Goal: Contribute content: Share content

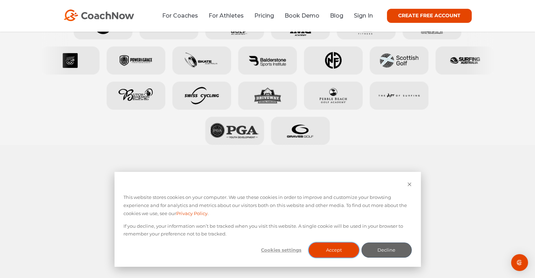
click at [336, 253] on button "Accept" at bounding box center [334, 250] width 50 height 15
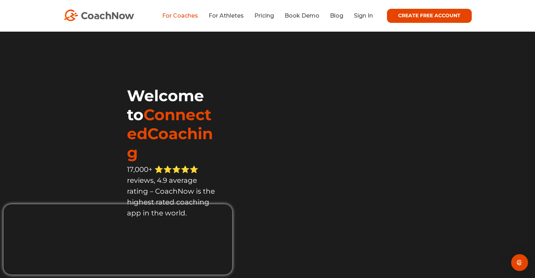
click at [187, 15] on link "For Coaches" at bounding box center [180, 15] width 36 height 7
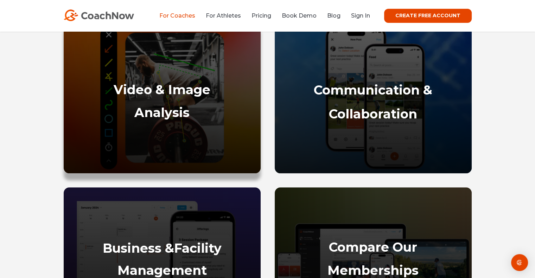
scroll to position [349, 0]
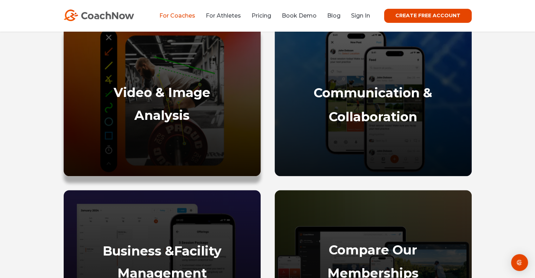
click at [198, 123] on div "Video & Image Analysis" at bounding box center [162, 127] width 183 height 84
click at [216, 107] on div "Video & Image Analysis" at bounding box center [162, 127] width 183 height 84
click at [116, 91] on strong "Video & Image" at bounding box center [162, 92] width 97 height 15
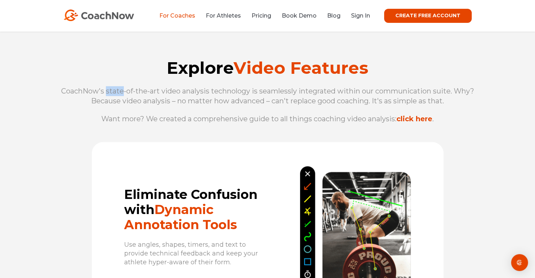
click at [116, 91] on span "CoachNow's state-of-the-art video analysis technology is seamlessly integrated …" at bounding box center [267, 96] width 413 height 18
click at [206, 133] on div "Explore Video Features CoachNow's state-of-the-art video analysis technology is…" at bounding box center [267, 83] width 535 height 117
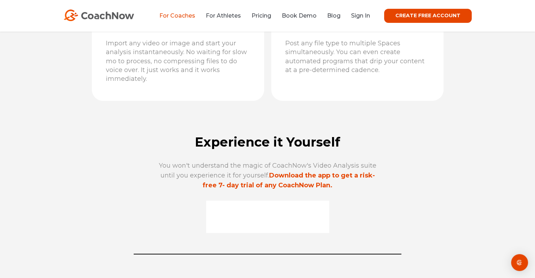
scroll to position [2220, 0]
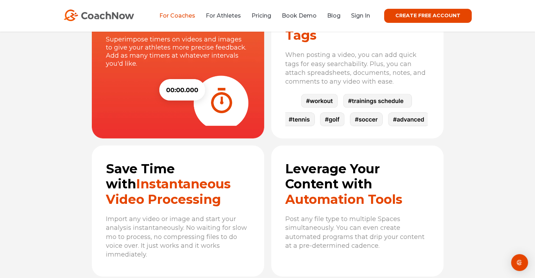
click at [451, 21] on link "CREATE FREE ACCOUNT" at bounding box center [428, 16] width 88 height 14
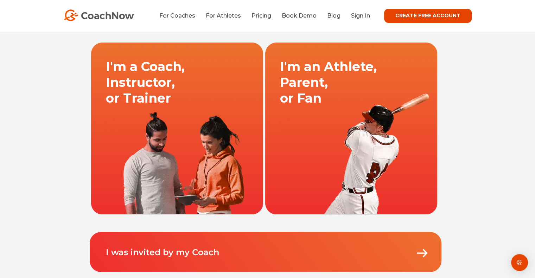
scroll to position [35, 0]
click at [171, 145] on link at bounding box center [177, 128] width 174 height 172
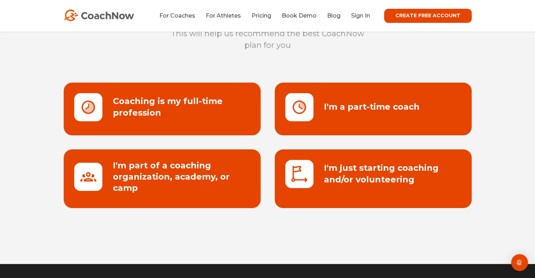
scroll to position [70, 0]
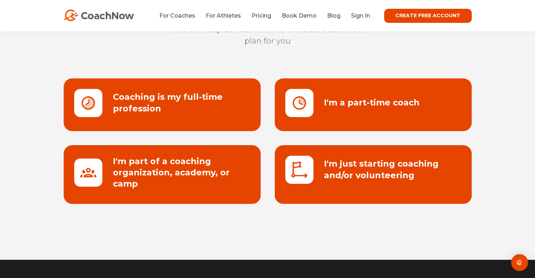
click at [231, 187] on link at bounding box center [162, 174] width 197 height 59
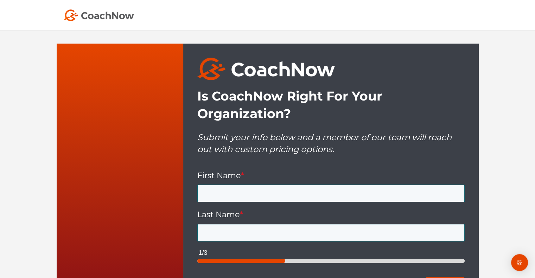
scroll to position [246, 0]
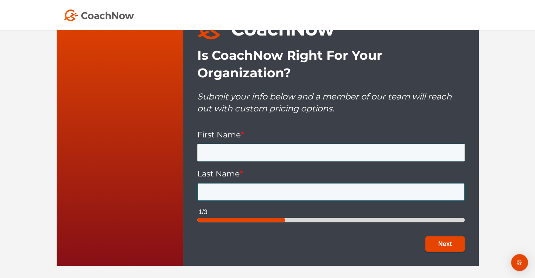
click at [259, 144] on input "First Name *" at bounding box center [330, 153] width 267 height 18
type input "d"
type input "Do"
click at [285, 187] on input "Last Name *" at bounding box center [330, 192] width 267 height 18
type input "Phong"
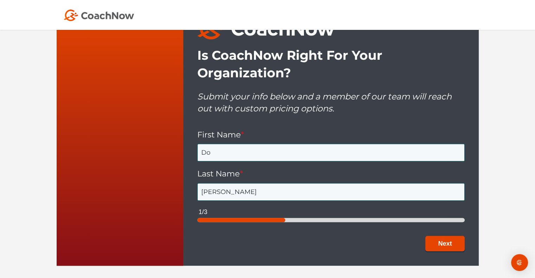
click at [445, 236] on button "Next" at bounding box center [444, 244] width 39 height 16
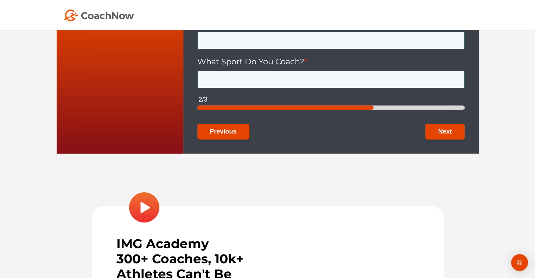
scroll to position [134, 0]
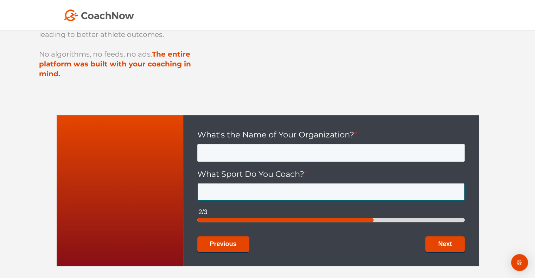
click at [322, 145] on input "What's the Name of Your Organization? *" at bounding box center [330, 153] width 267 height 18
type input "P"
type input "Proshop golf"
click at [294, 183] on input "What Sport Do You Coach? *" at bounding box center [330, 192] width 267 height 18
type input "Golf"
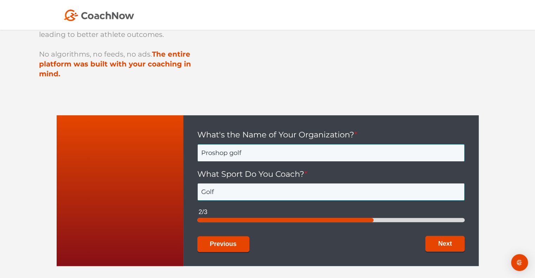
click at [438, 239] on button "Next" at bounding box center [444, 244] width 39 height 16
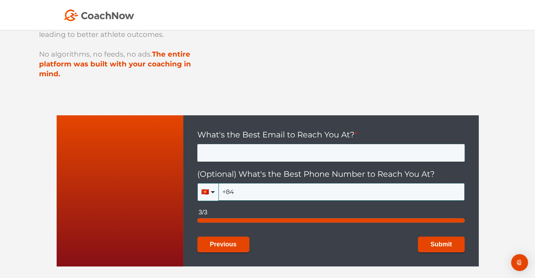
click at [307, 146] on input "What's the Best Email to Reach You At? *" at bounding box center [330, 153] width 267 height 18
type input "vuongphongdo685@gmail.com"
click at [288, 184] on input "+84" at bounding box center [342, 192] width 246 height 18
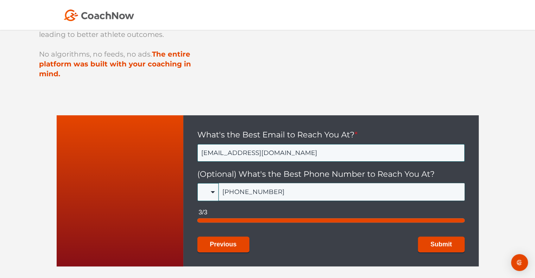
click at [418, 237] on button "Submit" at bounding box center [441, 245] width 47 height 16
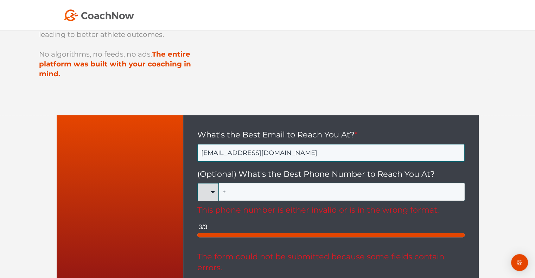
type input "+"
click at [207, 185] on div "🇺🇸" at bounding box center [207, 192] width 21 height 18
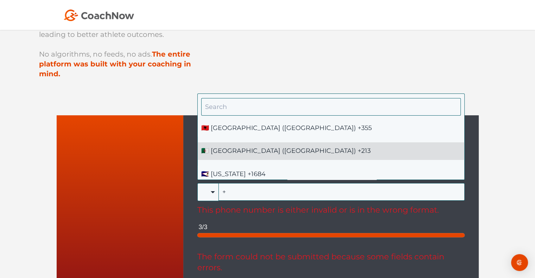
scroll to position [70, 0]
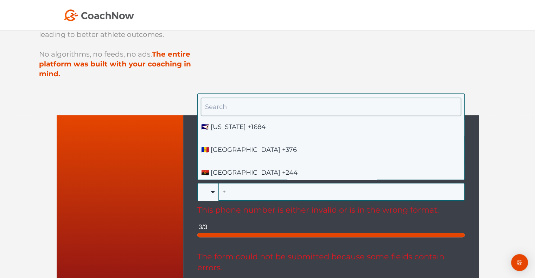
click at [248, 102] on input "HubSpot Form" at bounding box center [331, 107] width 260 height 18
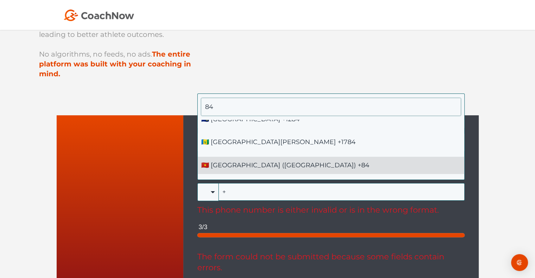
type input "84"
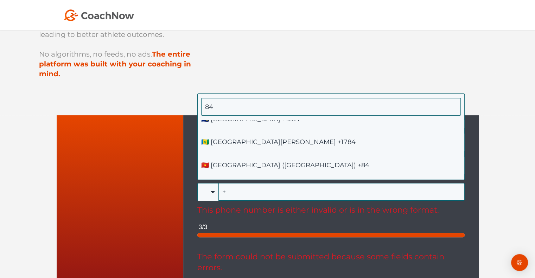
click at [270, 162] on li "🇻🇳 [GEOGRAPHIC_DATA] ([GEOGRAPHIC_DATA]) +84" at bounding box center [331, 165] width 267 height 17
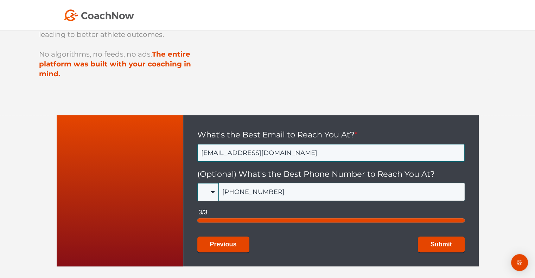
click at [418, 237] on button "Submit" at bounding box center [441, 245] width 47 height 16
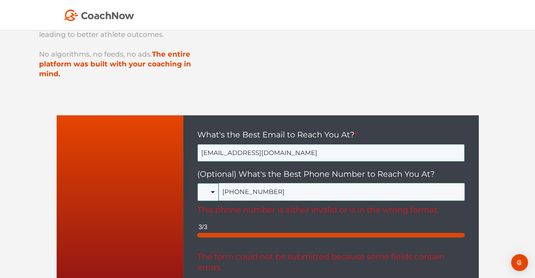
click at [236, 183] on input "[PHONE_NUMBER]" at bounding box center [342, 192] width 246 height 18
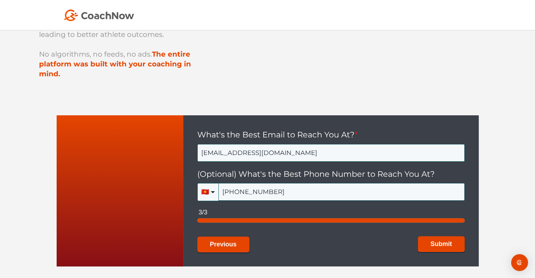
type input "[PHONE_NUMBER]"
click at [439, 237] on button "Submit" at bounding box center [441, 244] width 47 height 16
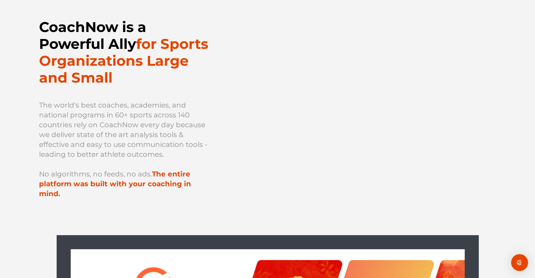
scroll to position [0, 0]
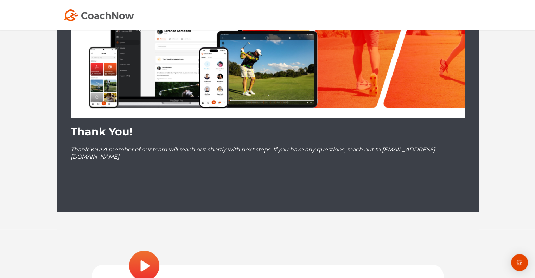
click at [300, 165] on div "Thank You! Thank You! A member of our team will reach out shortly with next ste…" at bounding box center [268, 161] width 394 height 73
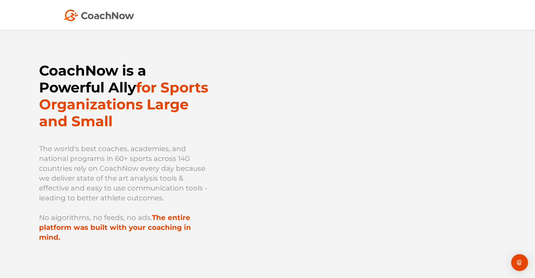
click at [131, 16] on img at bounding box center [99, 15] width 70 height 12
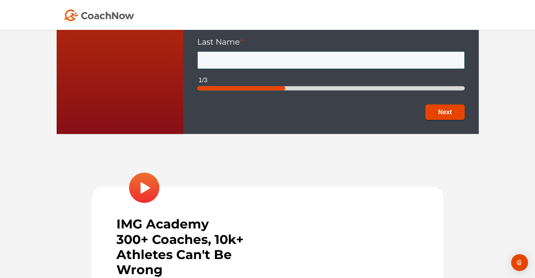
scroll to position [281, 0]
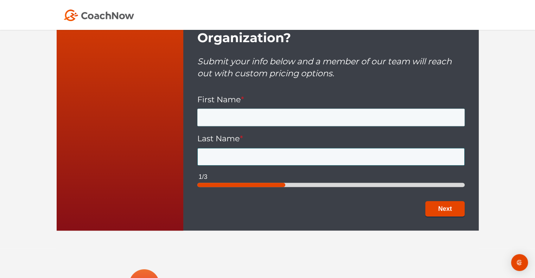
click at [272, 111] on input "First Name *" at bounding box center [330, 118] width 267 height 18
type input "Do"
click at [255, 173] on div "1/3" at bounding box center [332, 177] width 266 height 9
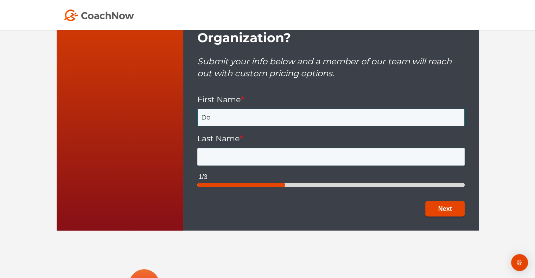
click at [258, 151] on input "Last Name *" at bounding box center [330, 157] width 267 height 18
type input "Phong"
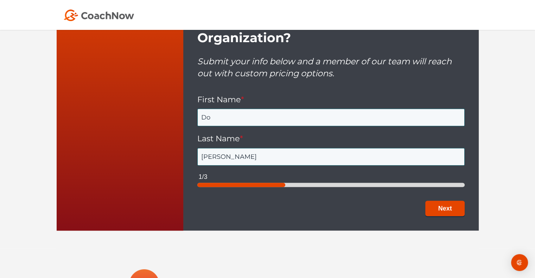
click at [440, 201] on button "Next" at bounding box center [444, 209] width 39 height 16
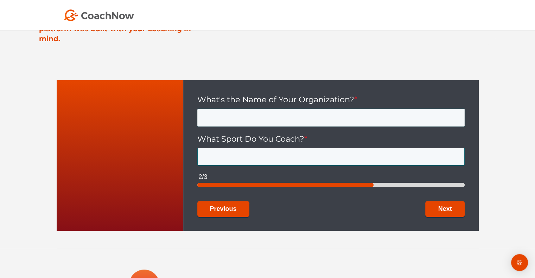
click at [289, 109] on input "What's the Name of Your Organization? *" at bounding box center [330, 118] width 267 height 18
type input "Proshop golf"
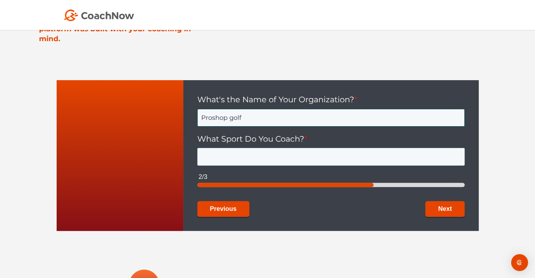
click at [255, 148] on input "What Sport Do You Coach? *" at bounding box center [330, 157] width 267 height 18
type input "Golf"
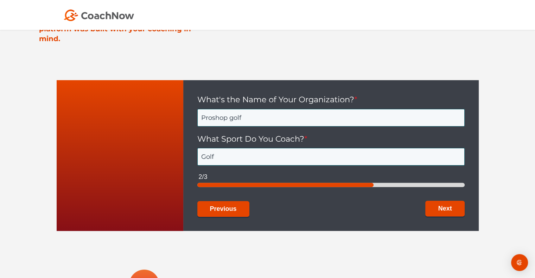
click at [445, 201] on button "Next" at bounding box center [444, 209] width 39 height 16
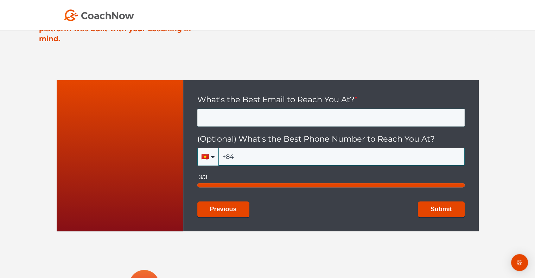
click at [310, 110] on input "What's the Best Email to Reach You At? *" at bounding box center [330, 118] width 267 height 18
type input "[EMAIL_ADDRESS][DOMAIN_NAME]"
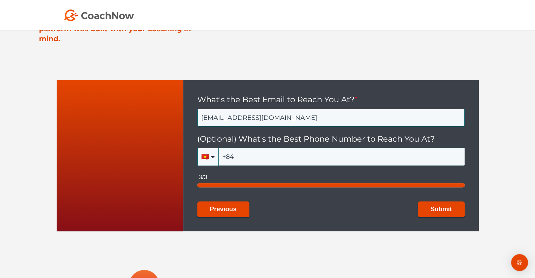
click at [279, 148] on input "+84" at bounding box center [342, 157] width 246 height 18
click at [234, 148] on input "+84-09-8188-9605" at bounding box center [342, 157] width 246 height 18
type input "+84-09-8188-9605"
click at [427, 201] on button "Submit" at bounding box center [441, 209] width 47 height 16
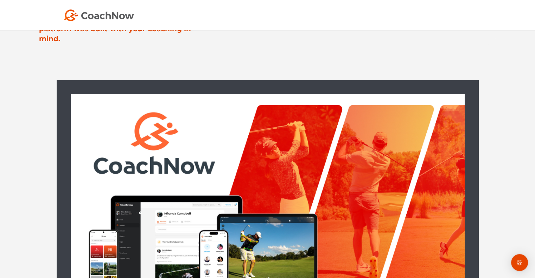
click at [419, 198] on img at bounding box center [268, 197] width 394 height 207
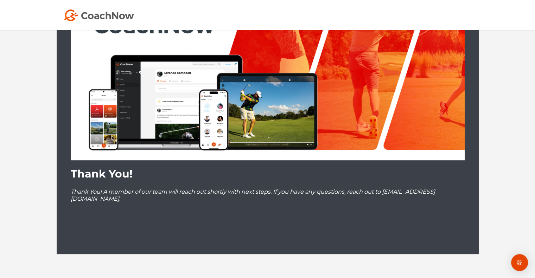
click at [200, 134] on img at bounding box center [268, 57] width 394 height 207
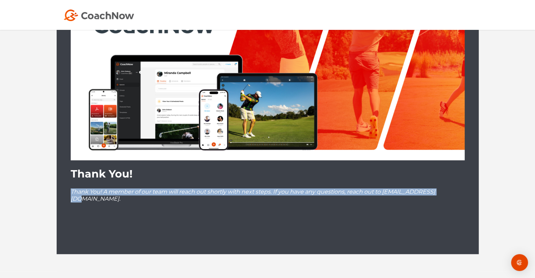
drag, startPoint x: 71, startPoint y: 181, endPoint x: 457, endPoint y: 181, distance: 386.2
click at [457, 189] on p "Thank You! A member of our team will reach out shortly with next steps. If you …" at bounding box center [268, 196] width 394 height 14
copy em "Thank You! A member of our team will reach out shortly with next steps. If you …"
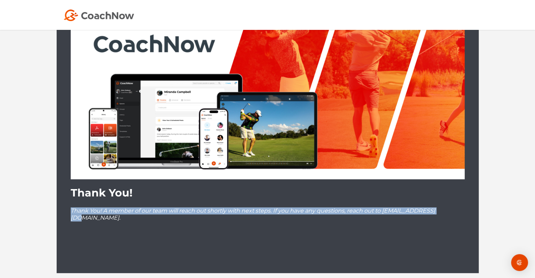
scroll to position [380, 0]
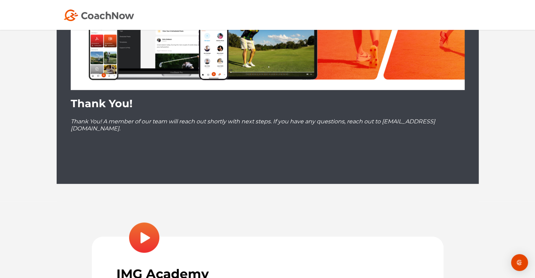
click at [305, 140] on p at bounding box center [268, 143] width 394 height 7
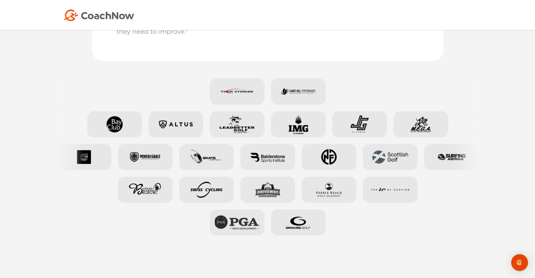
scroll to position [907, 0]
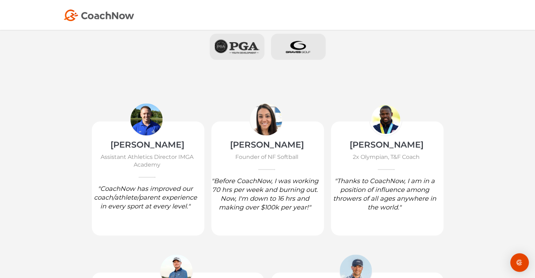
click at [517, 264] on img "Open Intercom Messenger" at bounding box center [519, 262] width 9 height 9
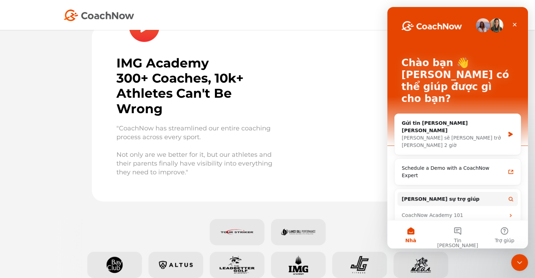
scroll to position [415, 0]
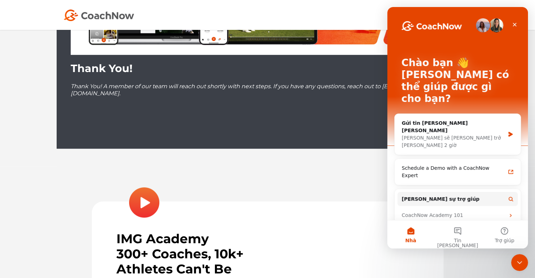
click at [255, 166] on div "IMG Academy 300+ Coaches, 10k+ Athletes Can't Be Wrong "CoachNow has streamline…" at bounding box center [268, 271] width 422 height 211
click at [514, 25] on icon "Đóng" at bounding box center [515, 25] width 4 height 4
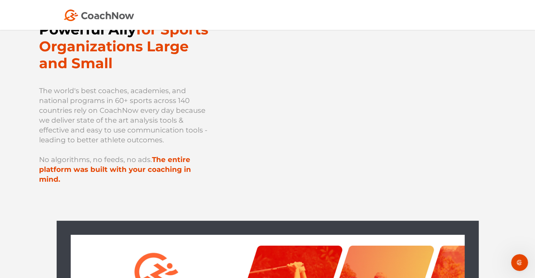
scroll to position [0, 0]
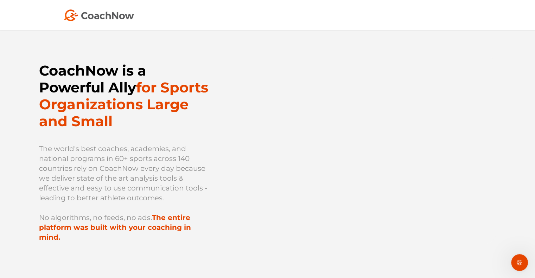
click at [108, 18] on img at bounding box center [99, 15] width 70 height 12
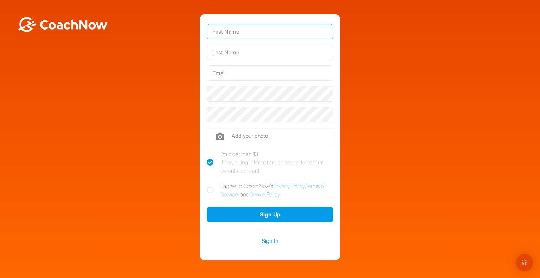
click at [266, 37] on input "text" at bounding box center [270, 31] width 127 height 15
type input "DO"
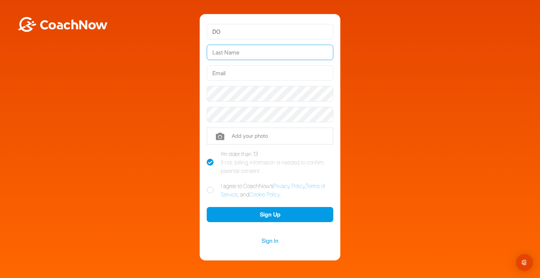
click at [267, 54] on input "text" at bounding box center [270, 52] width 127 height 15
type input "Phong"
click at [207, 207] on button "Sign Up" at bounding box center [270, 214] width 127 height 15
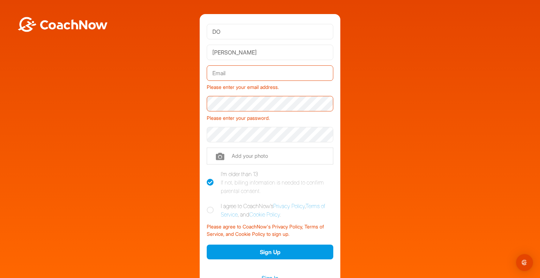
click at [293, 73] on input "text" at bounding box center [270, 72] width 127 height 15
type input "[EMAIL_ADDRESS][DOMAIN_NAME]"
click at [207, 245] on button "Sign Up" at bounding box center [270, 252] width 127 height 15
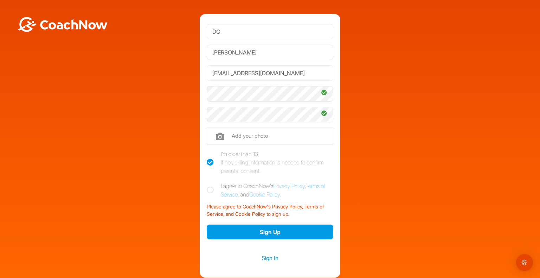
click at [209, 187] on icon at bounding box center [210, 190] width 7 height 7
click at [209, 186] on input "I agree to CoachNow's Privacy Policy , Terms of Service , and Cookie Policy ." at bounding box center [209, 184] width 5 height 5
checkbox input "true"
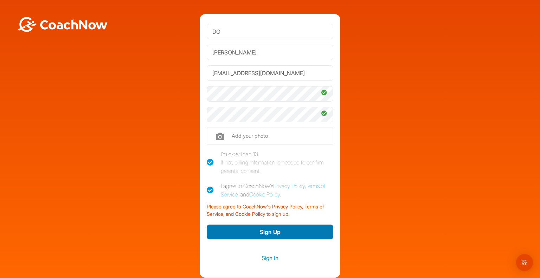
click at [257, 235] on button "Sign Up" at bounding box center [270, 232] width 127 height 15
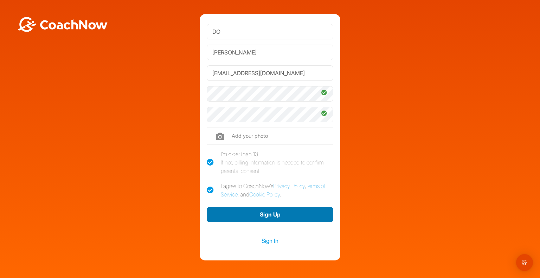
click at [291, 212] on button "Sign Up" at bounding box center [270, 214] width 127 height 15
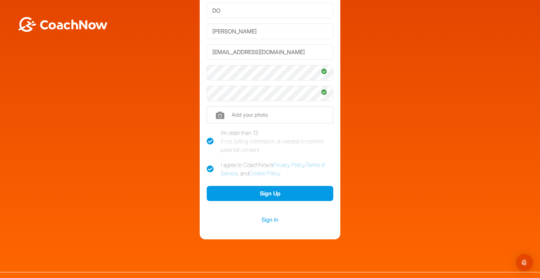
scroll to position [31, 0]
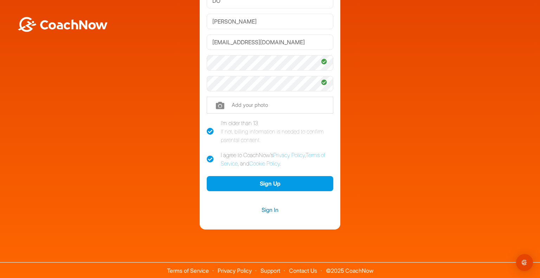
click at [267, 208] on link "Sign In" at bounding box center [270, 209] width 127 height 9
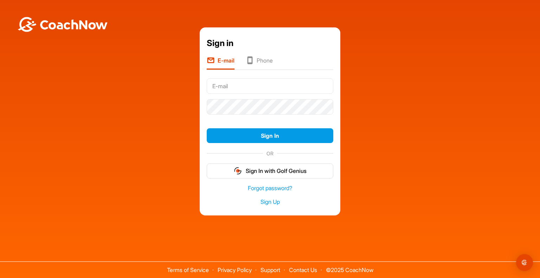
type input "[EMAIL_ADDRESS][DOMAIN_NAME]"
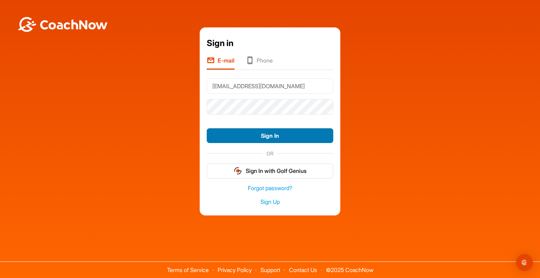
click at [278, 132] on button "Sign In" at bounding box center [270, 135] width 127 height 15
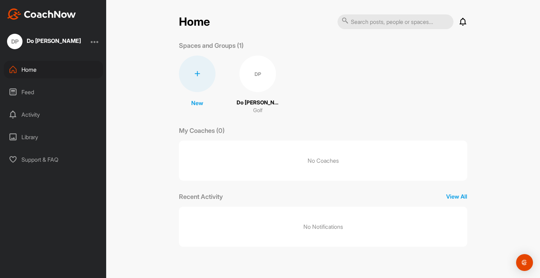
click at [350, 154] on p "No Coaches" at bounding box center [323, 161] width 288 height 40
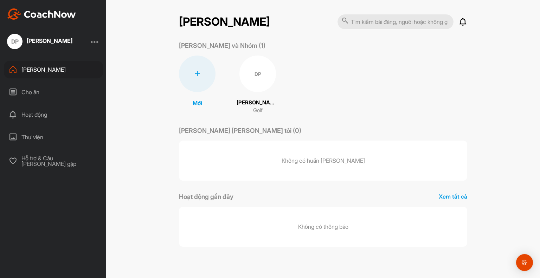
click at [435, 93] on div "Mới Không gian mới Nhóm mới DP Đỗ Phong Golf" at bounding box center [323, 85] width 288 height 59
click at [376, 18] on input "text" at bounding box center [396, 21] width 116 height 15
click at [388, 25] on input "text" at bounding box center [396, 21] width 116 height 15
click at [298, 65] on div "Mới Không gian mới Nhóm mới DP Đỗ Phong Golf" at bounding box center [323, 85] width 288 height 59
click at [259, 68] on div "DP" at bounding box center [258, 74] width 37 height 37
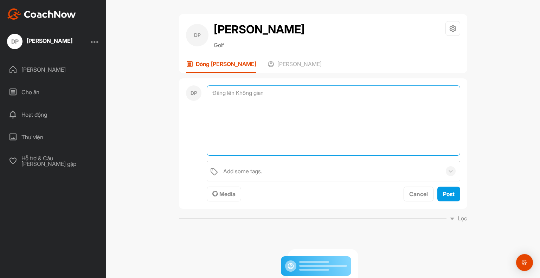
click at [324, 97] on textarea at bounding box center [334, 120] width 254 height 70
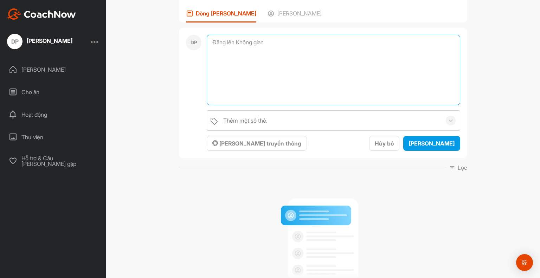
scroll to position [123, 0]
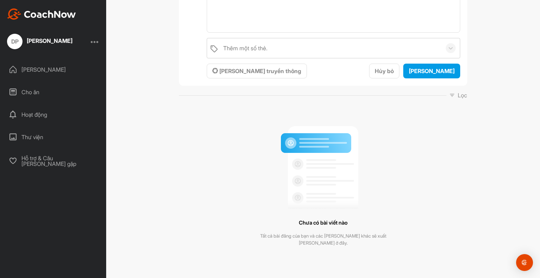
click at [384, 164] on div "Chưa có bài viết nào Tất cả bài đăng của bạn và các thành viên khác sẽ xuất hiệ…" at bounding box center [323, 184] width 288 height 158
click at [41, 90] on div "Cho ăn" at bounding box center [53, 92] width 99 height 18
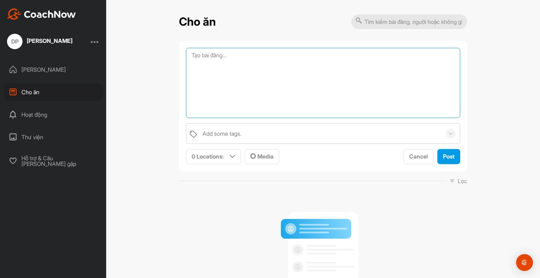
click at [262, 54] on textarea at bounding box center [323, 83] width 274 height 70
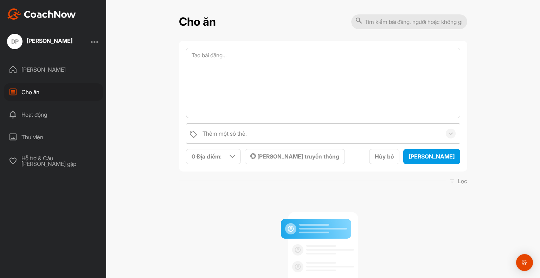
click at [194, 227] on div "Chưa có bài viết nào Tất cả bài đăng của bạn và các thành viên khác sẽ xuất hiệ…" at bounding box center [323, 270] width 288 height 158
click at [58, 117] on div "Hoạt động" at bounding box center [53, 115] width 99 height 18
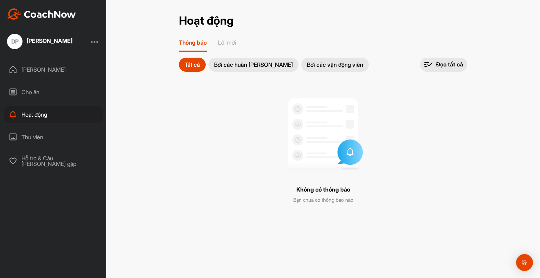
click at [54, 140] on div "Thư viện" at bounding box center [53, 137] width 99 height 18
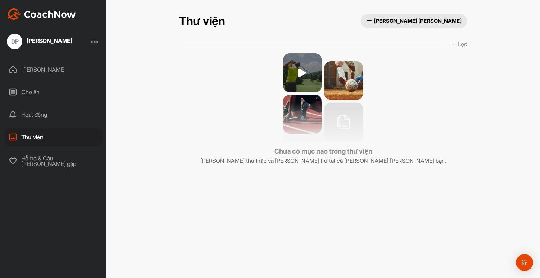
click at [432, 20] on font "Tải lên phương tiện" at bounding box center [418, 21] width 88 height 7
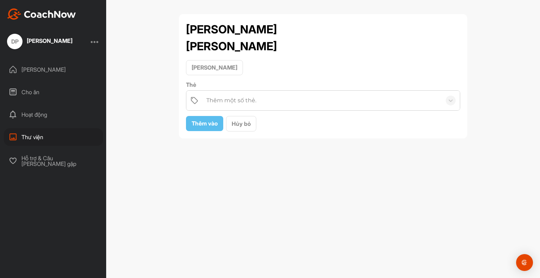
click at [255, 107] on div "Thêm một số thẻ." at bounding box center [322, 101] width 239 height 20
click at [42, 74] on div "Trang chủ" at bounding box center [53, 70] width 99 height 18
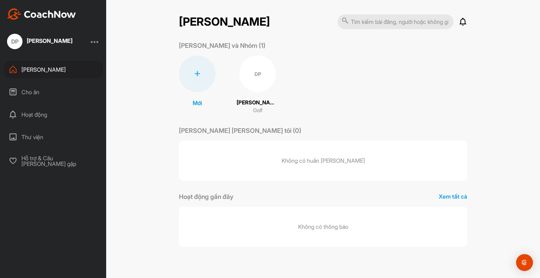
click at [62, 90] on div "Cho ăn" at bounding box center [53, 92] width 99 height 18
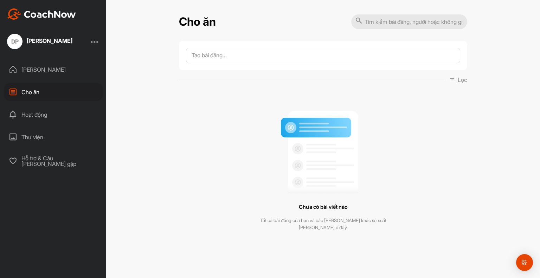
click at [60, 69] on div "Trang chủ" at bounding box center [53, 70] width 99 height 18
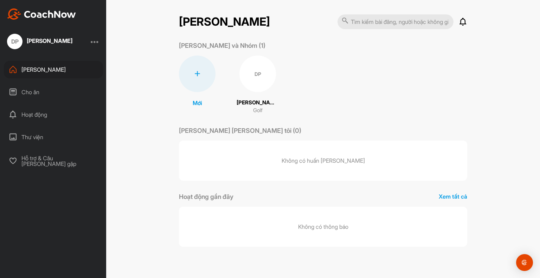
click at [97, 41] on div at bounding box center [95, 41] width 8 height 8
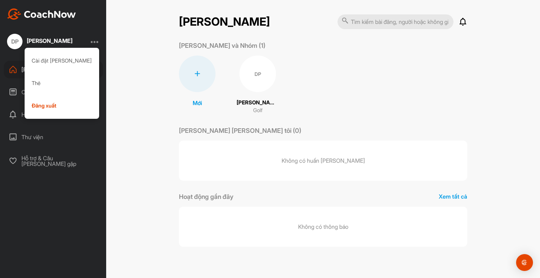
click at [96, 41] on div at bounding box center [95, 41] width 8 height 8
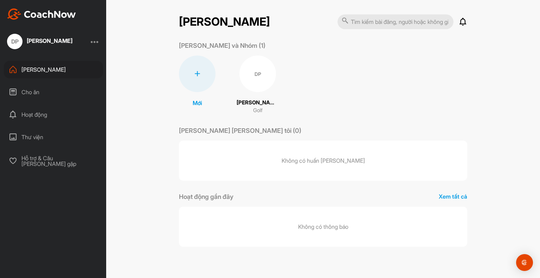
click at [252, 88] on div "DP" at bounding box center [258, 74] width 37 height 37
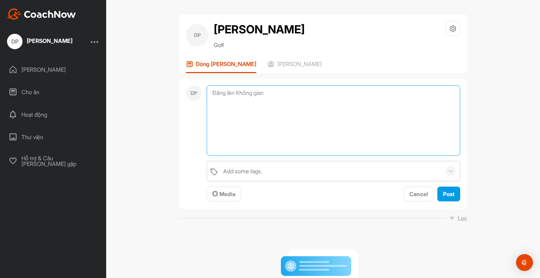
click at [259, 95] on textarea at bounding box center [334, 120] width 254 height 70
drag, startPoint x: 265, startPoint y: 109, endPoint x: 231, endPoint y: 113, distance: 34.4
click at [231, 113] on textarea at bounding box center [334, 120] width 254 height 70
click at [303, 97] on textarea at bounding box center [334, 120] width 254 height 70
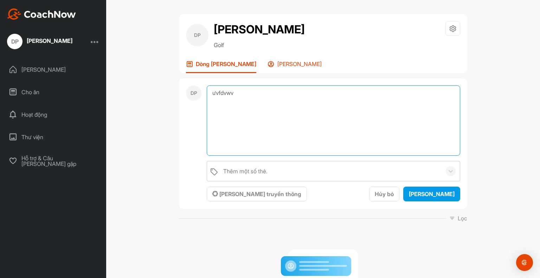
type textarea "ưvfdvwv"
click at [268, 70] on div "Thành viên" at bounding box center [295, 66] width 54 height 13
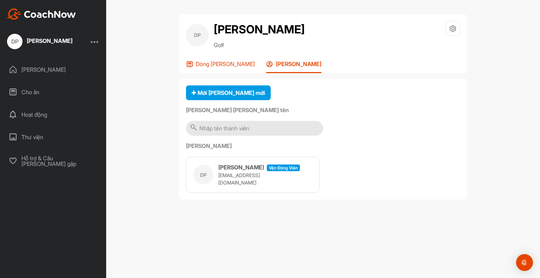
click at [218, 65] on font "Dòng thời gian" at bounding box center [225, 63] width 59 height 7
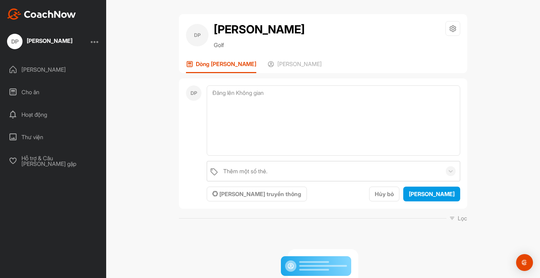
drag, startPoint x: 276, startPoint y: 93, endPoint x: 234, endPoint y: 223, distance: 136.5
click at [234, 223] on div "DP Thêm một số thẻ. Phương tiện truyền thông Hủy bỏ Bưu kiện Lọc Loại phương ti…" at bounding box center [323, 231] width 288 height 307
click at [243, 191] on font "Phương tiện truyền thông" at bounding box center [260, 194] width 82 height 7
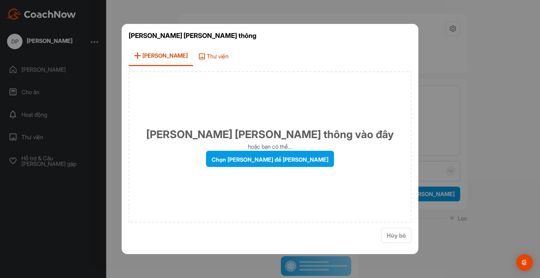
click at [194, 60] on span "Thư viện" at bounding box center [213, 56] width 41 height 20
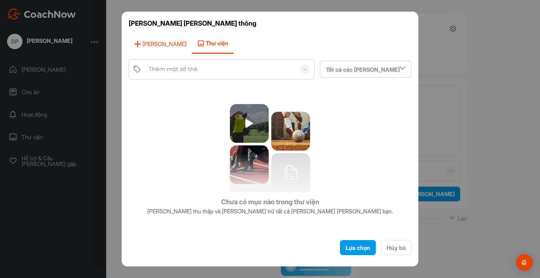
click at [164, 49] on span "Tải lên" at bounding box center [160, 44] width 63 height 20
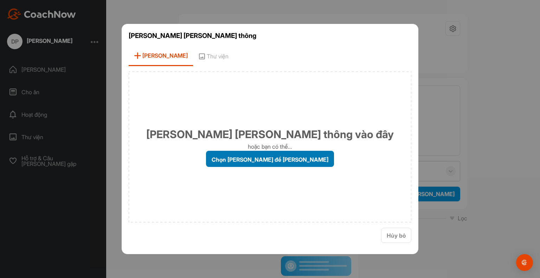
click at [287, 159] on font "Chọn phương tiện để tải lên" at bounding box center [270, 159] width 117 height 7
click at [0, 0] on input "Chọn phương tiện để tải lên" at bounding box center [0, 0] width 0 height 0
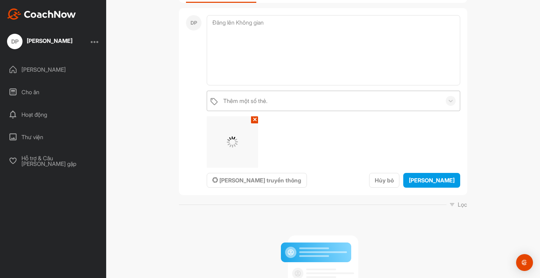
scroll to position [141, 0]
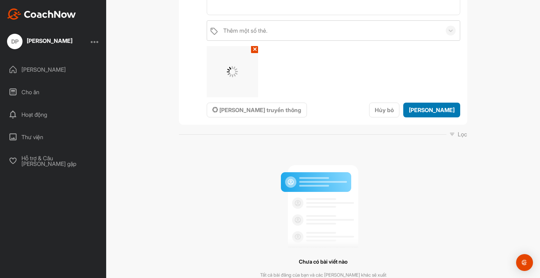
click at [446, 114] on button "Bưu kiện" at bounding box center [431, 110] width 57 height 15
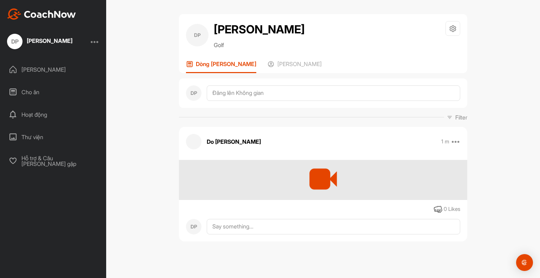
scroll to position [0, 0]
click at [349, 177] on div at bounding box center [323, 180] width 288 height 40
click at [44, 133] on div "Thư viện" at bounding box center [53, 137] width 99 height 18
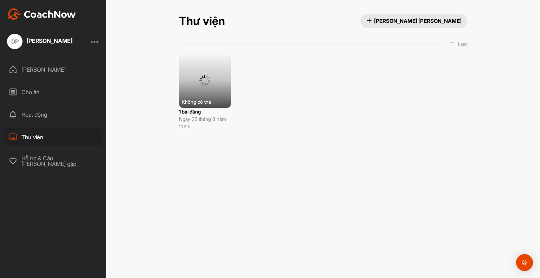
click at [203, 92] on div at bounding box center [205, 80] width 52 height 55
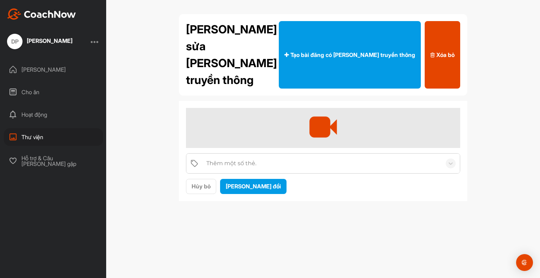
click at [231, 108] on div at bounding box center [323, 128] width 274 height 40
click at [32, 116] on font "Hoạt động" at bounding box center [34, 114] width 26 height 7
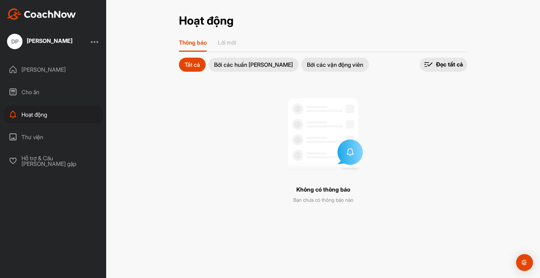
click at [238, 66] on font "Bởi các huấn luyện viên" at bounding box center [253, 64] width 79 height 7
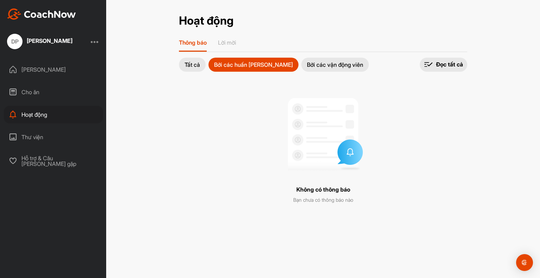
click at [315, 71] on button "Bởi các vận động viên" at bounding box center [335, 65] width 68 height 14
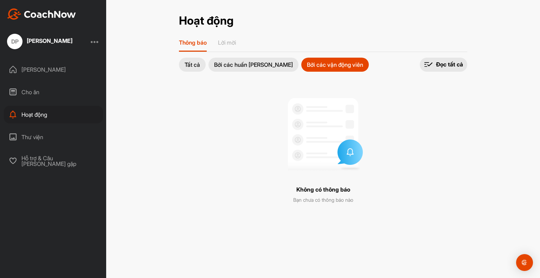
click at [41, 89] on div "Cho ăn" at bounding box center [53, 92] width 99 height 18
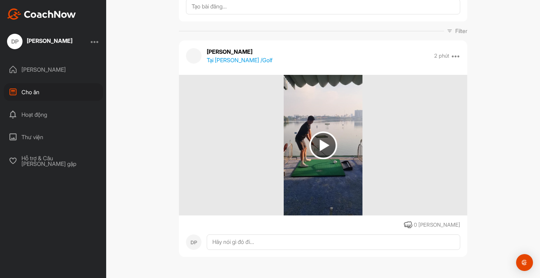
scroll to position [49, 0]
click at [324, 145] on img at bounding box center [324, 145] width 28 height 28
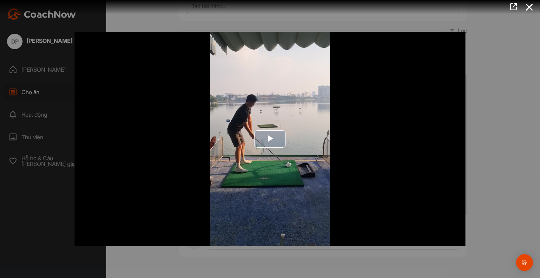
click at [270, 139] on span "Video Player" at bounding box center [270, 139] width 0 height 0
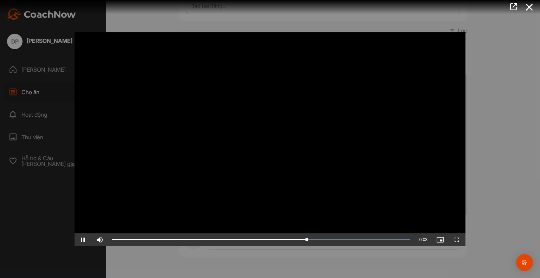
click at [497, 160] on div at bounding box center [270, 139] width 540 height 278
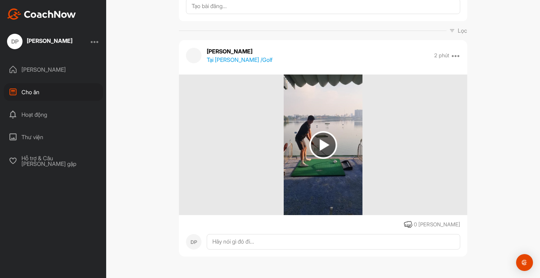
click at [45, 71] on font "Trang chủ" at bounding box center [43, 69] width 44 height 7
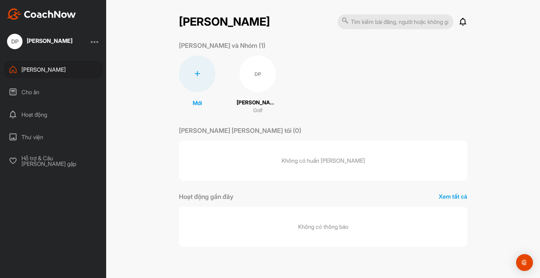
click at [255, 74] on font "DP" at bounding box center [258, 74] width 7 height 6
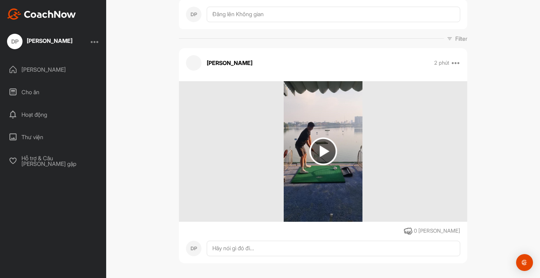
scroll to position [85, 0]
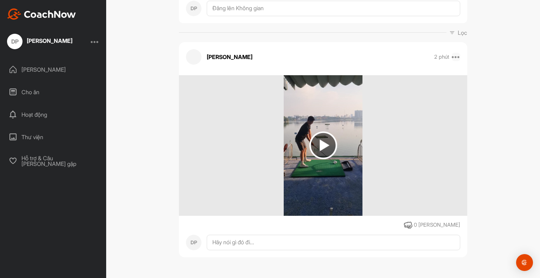
click at [455, 56] on icon at bounding box center [456, 57] width 8 height 8
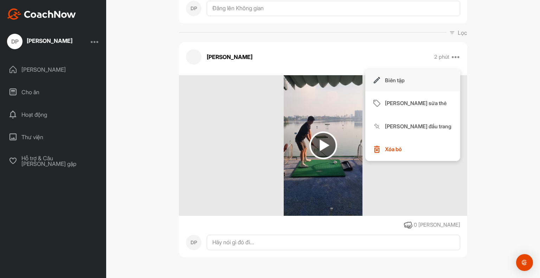
click at [416, 85] on button "Biên tập" at bounding box center [412, 80] width 95 height 23
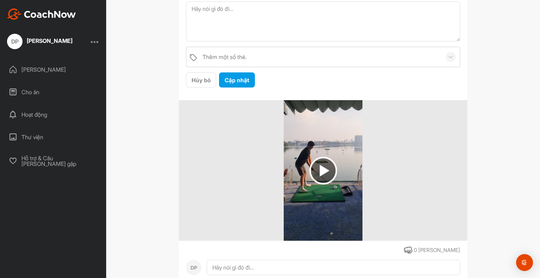
scroll to position [155, 0]
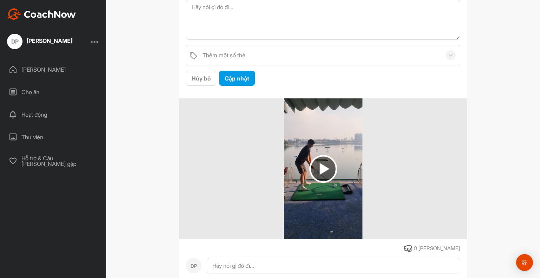
click at [489, 87] on div "DP Đỗ Phong Golf Cài đặt không gian Thông báo của bạn Dòng thời gian Thành viên…" at bounding box center [323, 139] width 434 height 278
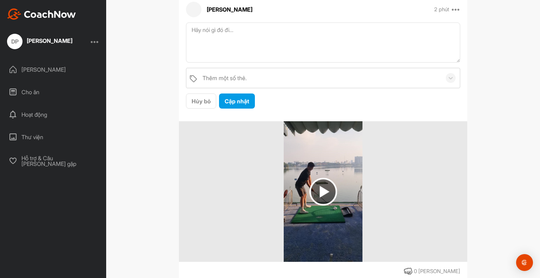
scroll to position [120, 0]
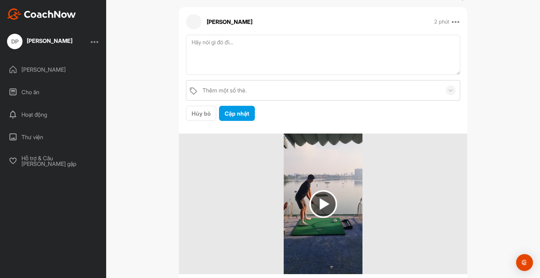
click at [44, 133] on div "Thư viện" at bounding box center [53, 137] width 99 height 18
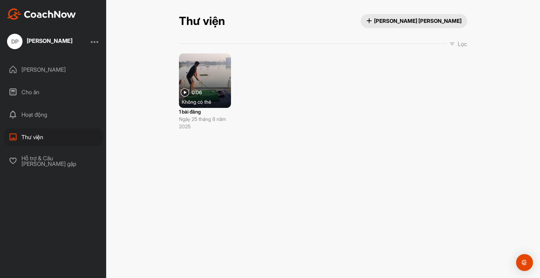
click at [199, 82] on div at bounding box center [205, 80] width 52 height 55
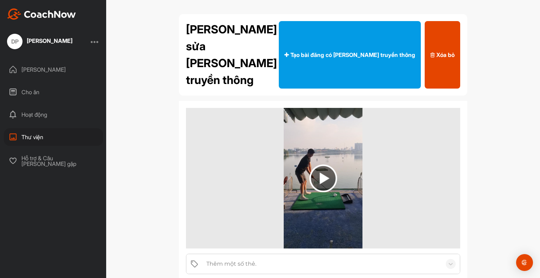
scroll to position [6, 0]
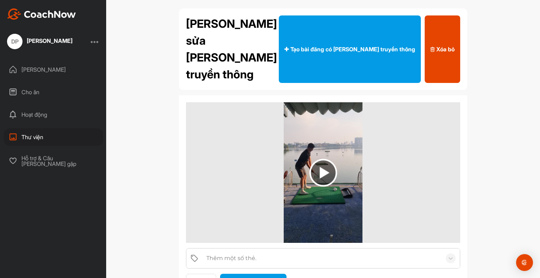
click at [65, 163] on div "Hỗ trợ & Câu hỏi thường gặp" at bounding box center [53, 161] width 99 height 20
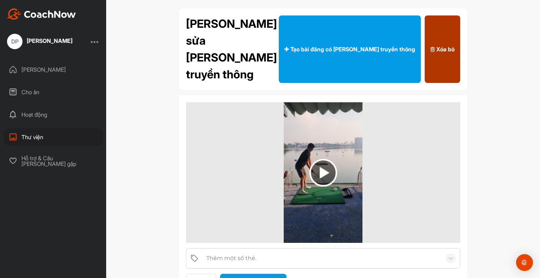
click at [450, 40] on button "Xóa bỏ" at bounding box center [443, 49] width 36 height 68
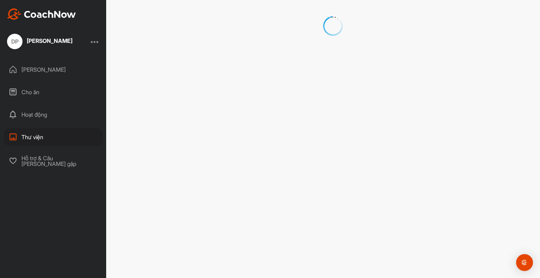
scroll to position [0, 0]
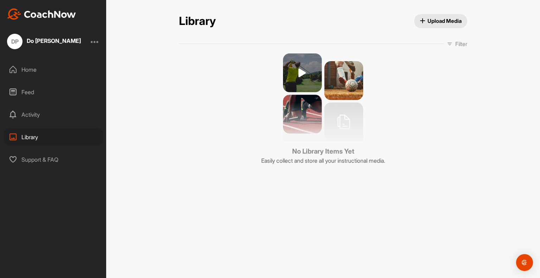
click at [44, 72] on div "Home" at bounding box center [53, 70] width 99 height 18
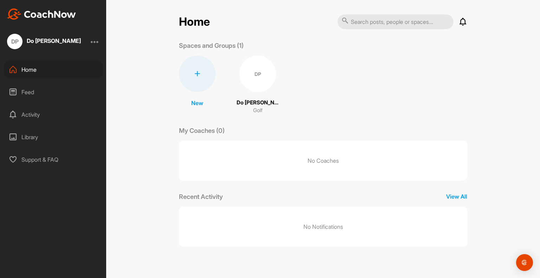
click at [255, 79] on div "DP" at bounding box center [258, 74] width 37 height 37
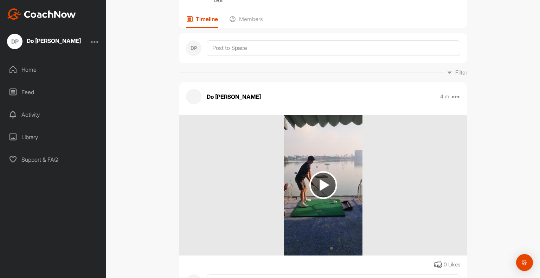
scroll to position [50, 0]
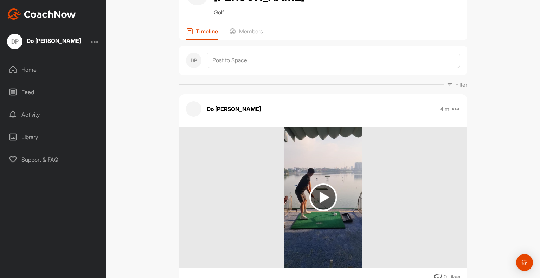
drag, startPoint x: 425, startPoint y: 219, endPoint x: 362, endPoint y: 98, distance: 136.4
click at [362, 101] on div "Do Phong 4 m Edit Edit Tags Pin to top Delete" at bounding box center [323, 108] width 288 height 15
click at [456, 105] on icon at bounding box center [456, 109] width 8 height 8
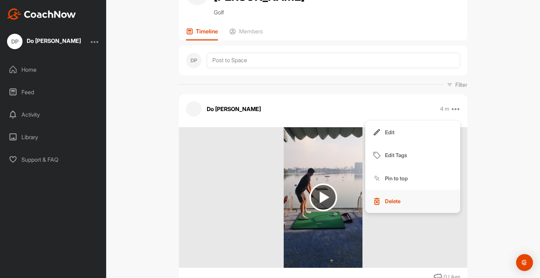
click at [397, 198] on p "Delete" at bounding box center [392, 201] width 15 height 7
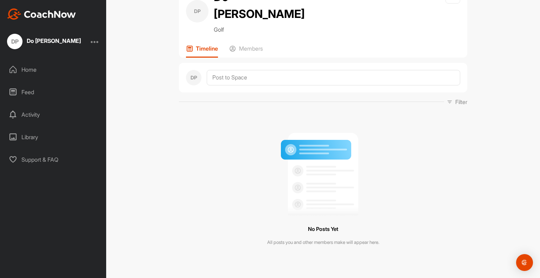
scroll to position [15, 0]
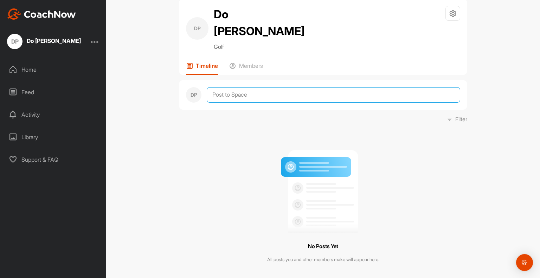
click at [279, 87] on div at bounding box center [334, 94] width 254 height 15
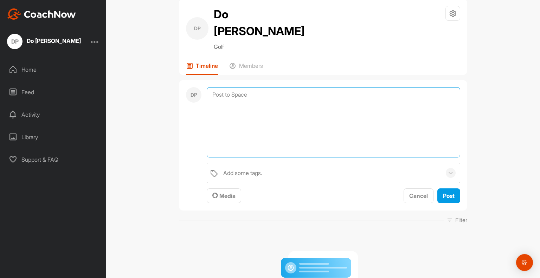
scroll to position [50, 0]
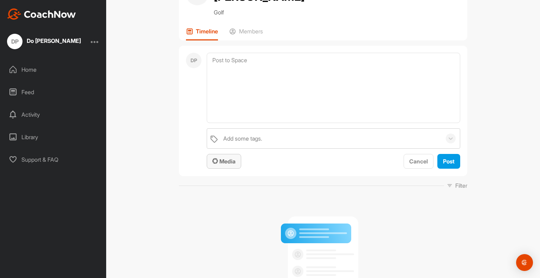
click at [221, 154] on button "Media" at bounding box center [224, 161] width 34 height 15
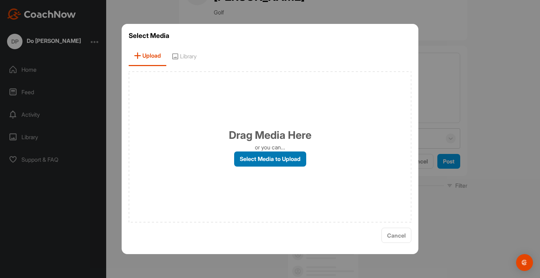
click at [246, 159] on label "Select Media to Upload" at bounding box center [270, 159] width 72 height 15
click at [0, 0] on input "Select Media to Upload" at bounding box center [0, 0] width 0 height 0
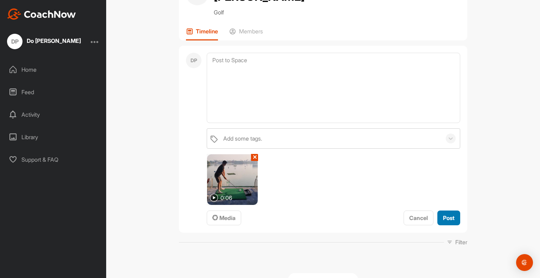
click at [450, 215] on span "Post" at bounding box center [449, 218] width 12 height 7
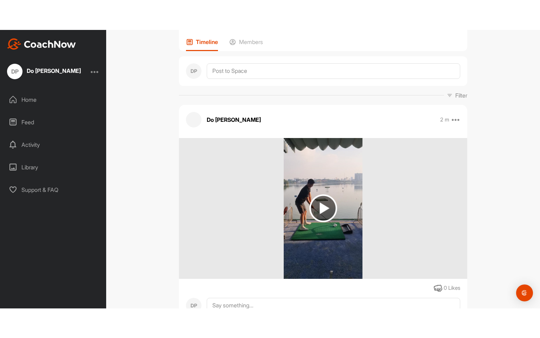
scroll to position [85, 0]
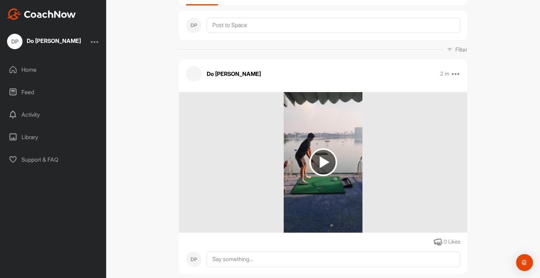
click at [324, 148] on img at bounding box center [324, 162] width 28 height 28
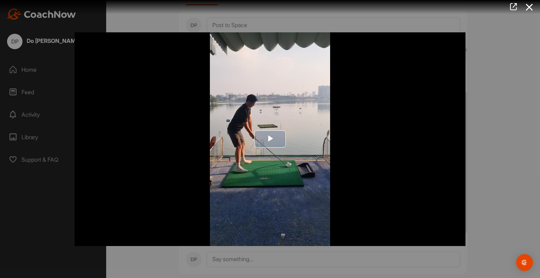
click at [273, 148] on img "Video Player" at bounding box center [270, 139] width 391 height 214
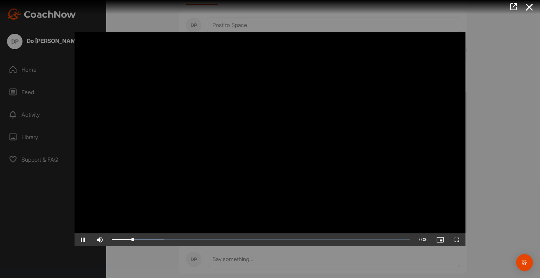
click at [282, 174] on video "Video Player" at bounding box center [270, 139] width 391 height 214
click at [472, 210] on div "Video Player is loading. Play Video Replay Skip Backward Skip Forward Mute Curr…" at bounding box center [270, 139] width 405 height 228
click at [459, 240] on span "Video Player" at bounding box center [457, 240] width 17 height 0
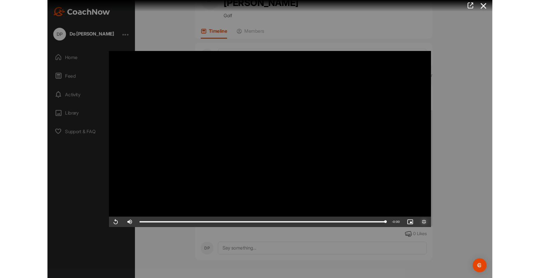
scroll to position [25, 0]
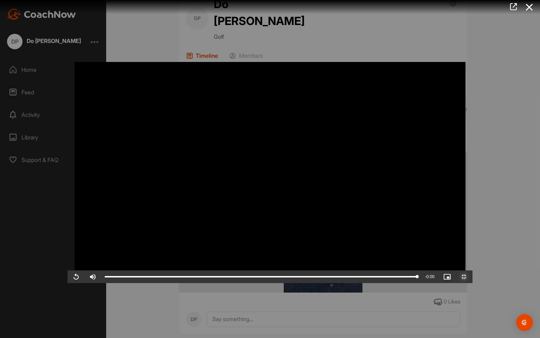
click at [473, 276] on span "Video Player" at bounding box center [464, 276] width 17 height 0
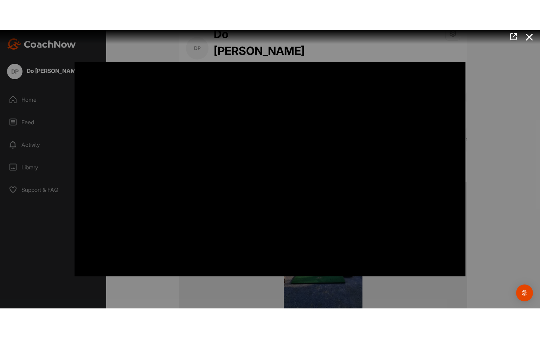
scroll to position [85, 0]
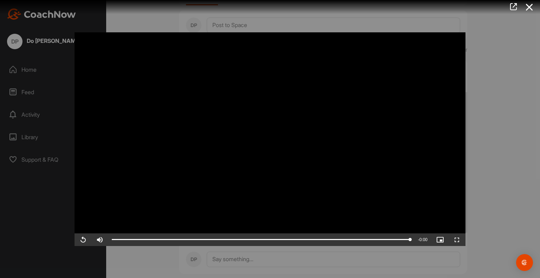
click at [509, 84] on div at bounding box center [270, 139] width 540 height 278
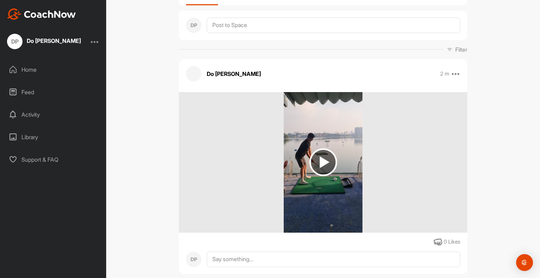
click at [488, 89] on div "DP Do Phong Golf Space Settings Your Notifications Timeline Members DP Filter M…" at bounding box center [323, 139] width 434 height 278
click at [340, 158] on img at bounding box center [323, 162] width 79 height 141
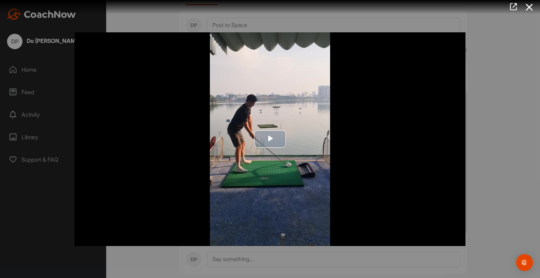
click at [270, 139] on span "Video Player" at bounding box center [270, 139] width 0 height 0
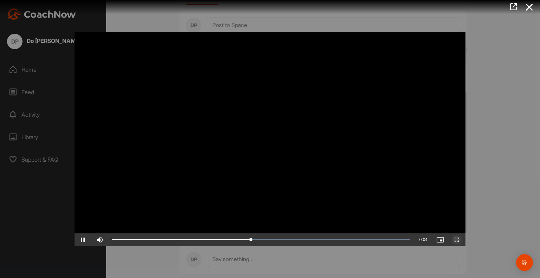
drag, startPoint x: 459, startPoint y: 237, endPoint x: 459, endPoint y: 280, distance: 42.6
click at [459, 240] on span "Video Player" at bounding box center [457, 240] width 17 height 0
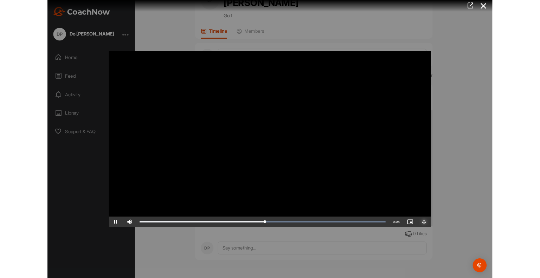
scroll to position [25, 0]
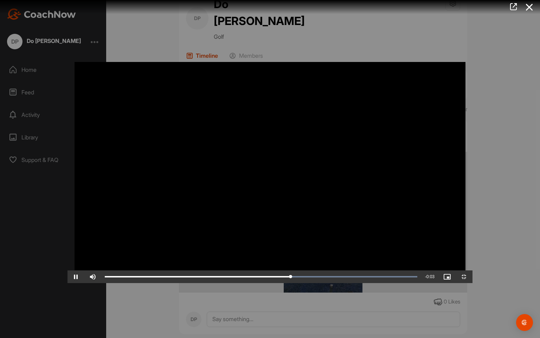
click at [336, 185] on video "Video Player" at bounding box center [270, 169] width 405 height 228
click at [473, 276] on span "Video Player" at bounding box center [464, 276] width 17 height 0
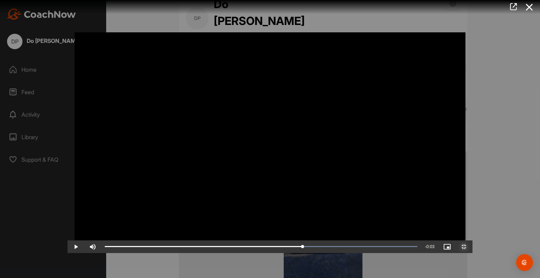
scroll to position [85, 0]
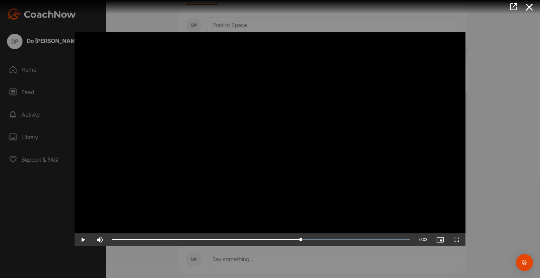
click at [458, 114] on video "Video Player" at bounding box center [270, 139] width 391 height 214
click at [496, 251] on div at bounding box center [270, 139] width 540 height 278
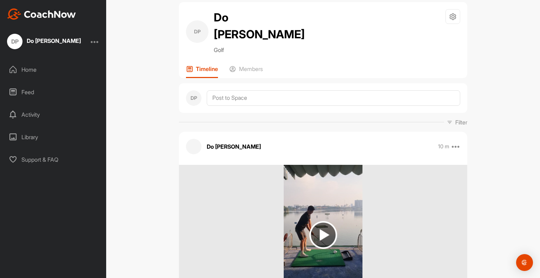
scroll to position [0, 0]
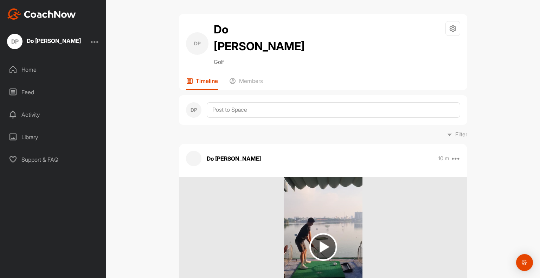
click at [26, 66] on div "Home" at bounding box center [53, 70] width 99 height 18
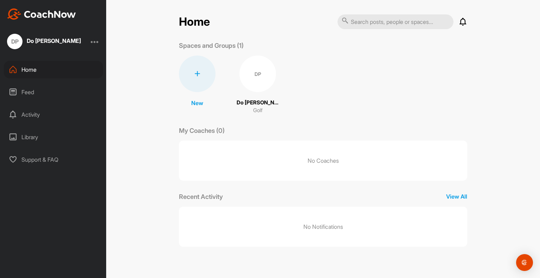
click at [252, 71] on div "DP" at bounding box center [258, 74] width 37 height 37
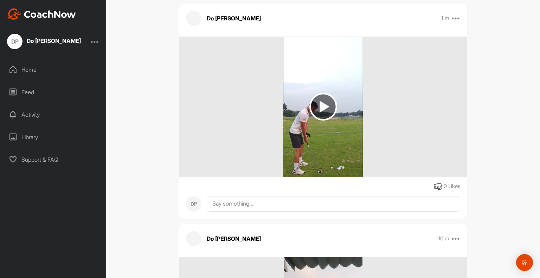
scroll to position [141, 0]
click at [323, 93] on img at bounding box center [324, 107] width 28 height 28
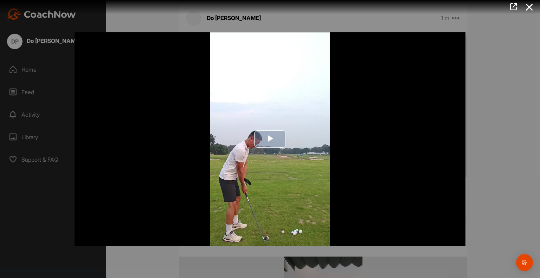
click at [270, 139] on span "Video Player" at bounding box center [270, 139] width 0 height 0
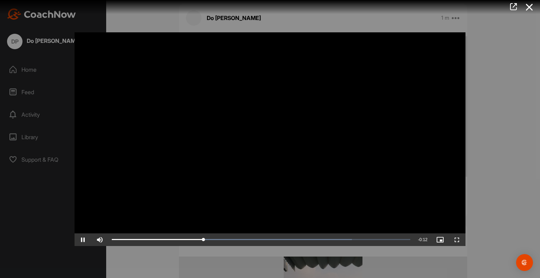
click at [418, 200] on video "Video Player" at bounding box center [270, 139] width 391 height 214
click at [458, 240] on span "Video Player" at bounding box center [457, 240] width 17 height 0
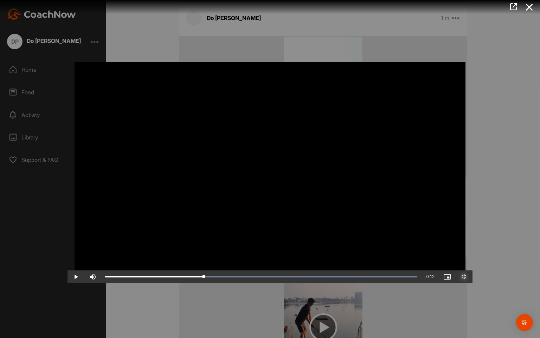
click at [473, 276] on span "Video Player" at bounding box center [464, 276] width 17 height 0
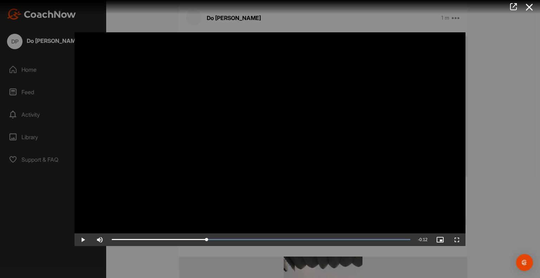
click at [501, 180] on div at bounding box center [270, 139] width 540 height 278
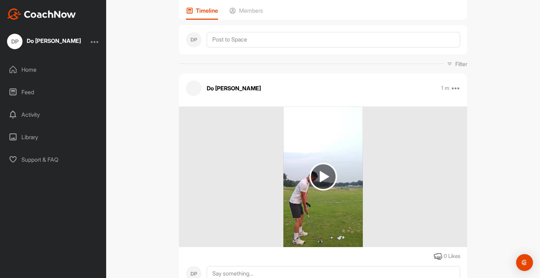
scroll to position [106, 0]
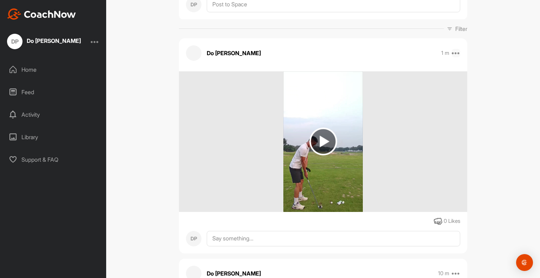
click at [456, 49] on icon at bounding box center [456, 53] width 8 height 8
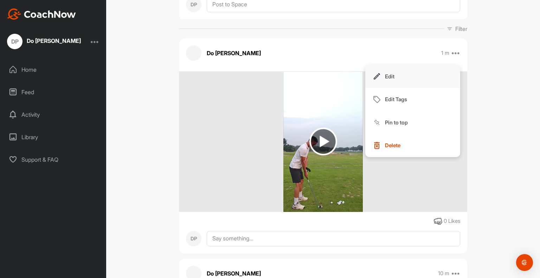
click at [424, 65] on button "Edit" at bounding box center [412, 76] width 95 height 23
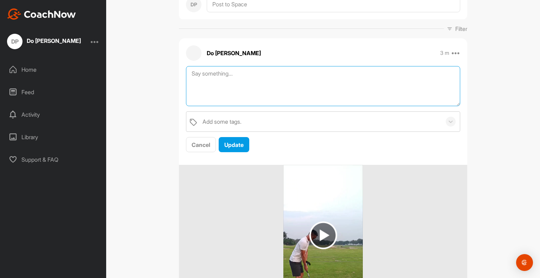
click at [333, 77] on textarea at bounding box center [323, 86] width 274 height 40
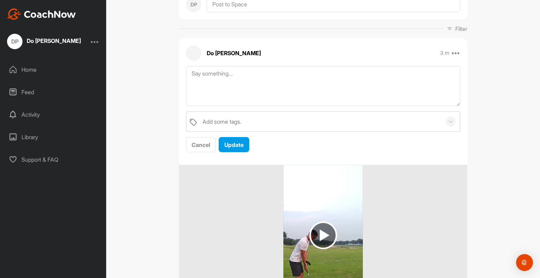
click at [478, 164] on div "DP Do Phong Golf Space Settings Your Notifications Timeline Members DP Filter M…" at bounding box center [323, 139] width 434 height 278
click at [393, 184] on div at bounding box center [323, 235] width 288 height 141
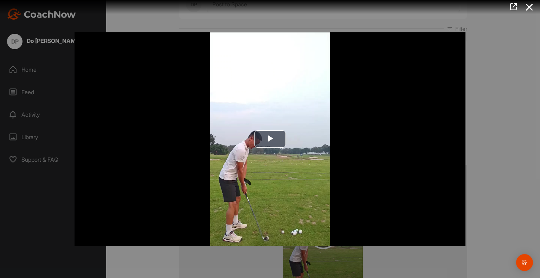
click at [501, 107] on div at bounding box center [270, 139] width 540 height 278
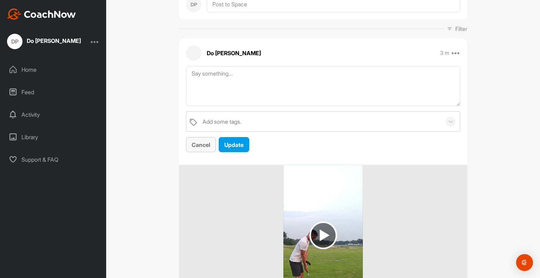
click at [201, 141] on span "Cancel" at bounding box center [201, 144] width 19 height 7
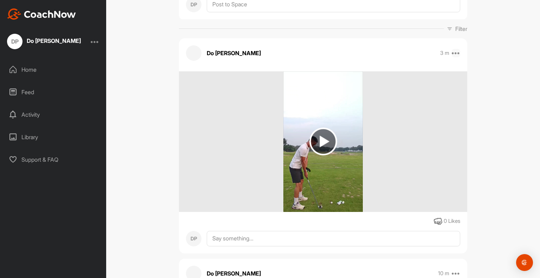
click at [457, 49] on icon at bounding box center [456, 53] width 8 height 8
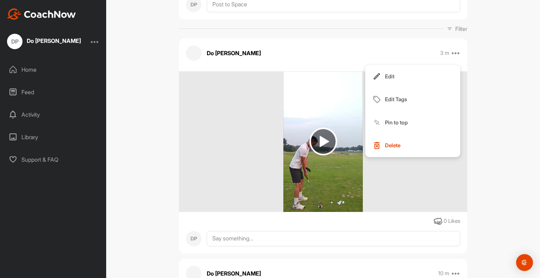
click at [481, 93] on div "DP Do Phong Golf Space Settings Your Notifications Timeline Members DP Filter M…" at bounding box center [323, 139] width 434 height 278
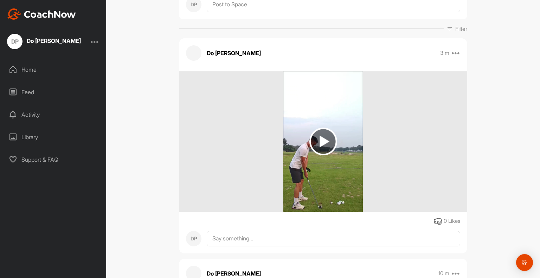
click at [338, 115] on img at bounding box center [322, 141] width 79 height 141
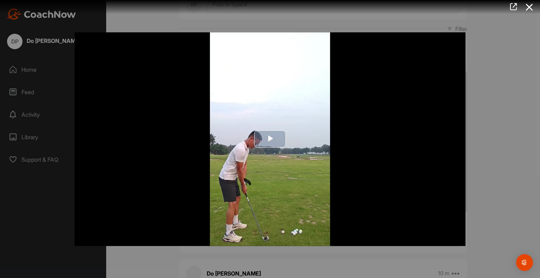
click at [270, 139] on span "Video Player" at bounding box center [270, 139] width 0 height 0
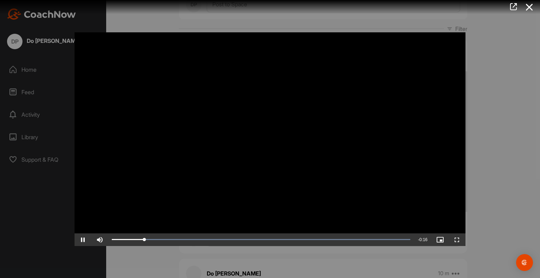
drag, startPoint x: 312, startPoint y: 130, endPoint x: 522, endPoint y: 166, distance: 213.0
click at [522, 166] on div at bounding box center [270, 139] width 540 height 278
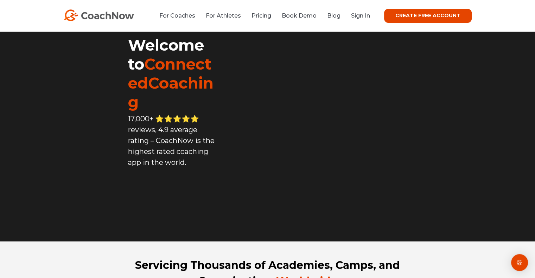
scroll to position [35, 0]
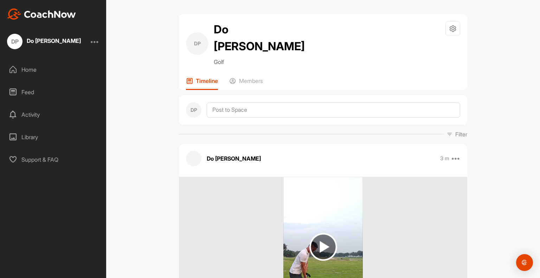
scroll to position [106, 0]
